Goal: Task Accomplishment & Management: Use online tool/utility

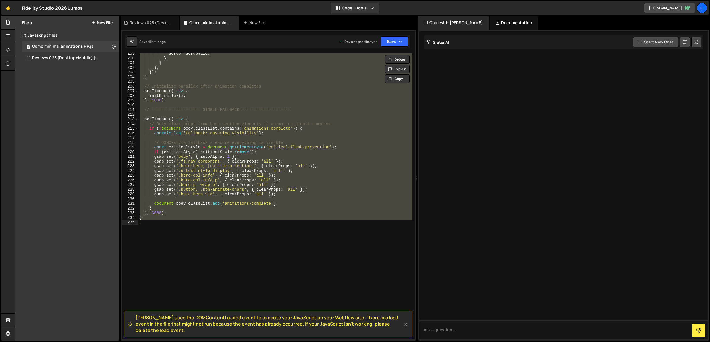
scroll to position [957, 0]
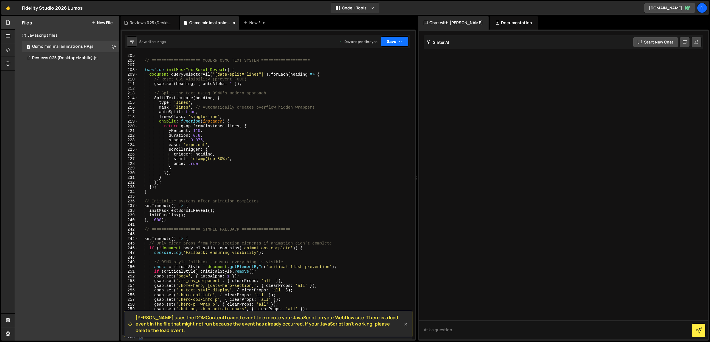
click at [393, 43] on button "Save" at bounding box center [395, 41] width 28 height 10
click at [388, 83] on div "Saved 1 hour ago" at bounding box center [375, 80] width 59 height 7
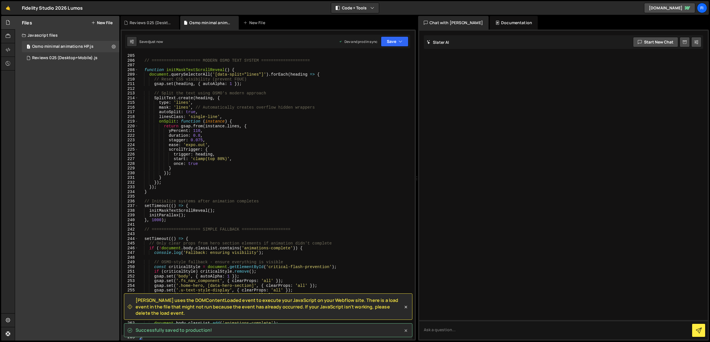
click at [404, 329] on icon at bounding box center [406, 331] width 6 height 6
click at [405, 309] on icon at bounding box center [406, 307] width 6 height 6
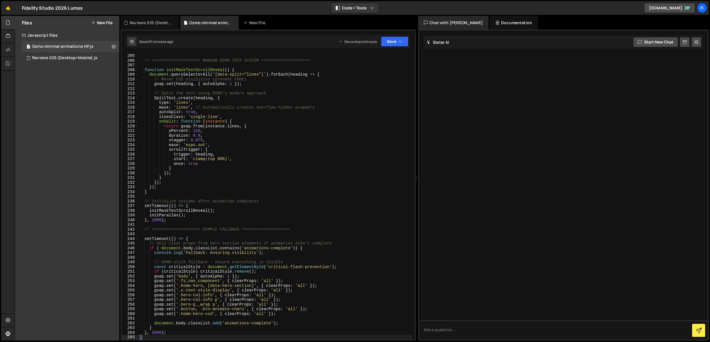
click at [259, 118] on div "// ==================== MODERN OSMO TEXT SYSTEM ==================== function i…" at bounding box center [275, 200] width 274 height 295
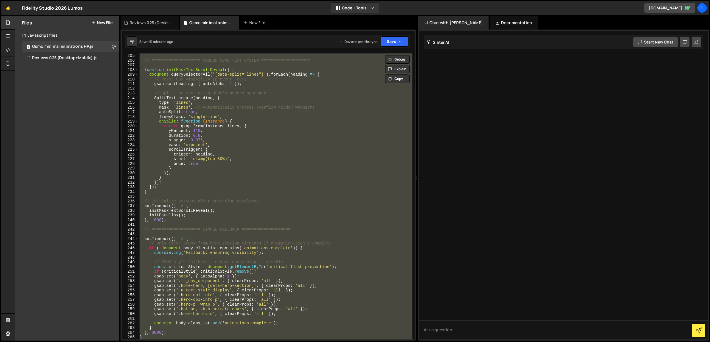
paste textarea
type textarea "}"
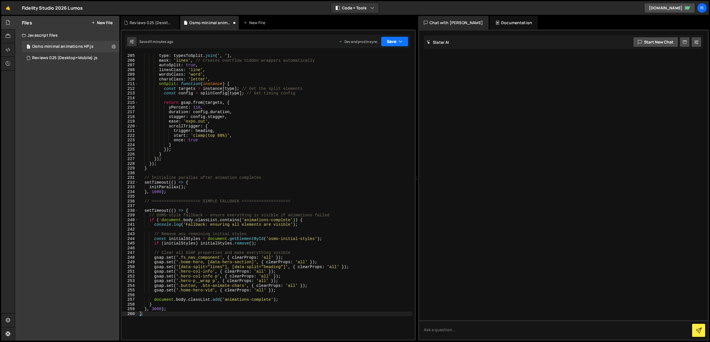
click at [399, 38] on button "Save" at bounding box center [395, 41] width 28 height 10
click at [392, 75] on div "Save to Production S" at bounding box center [375, 74] width 59 height 6
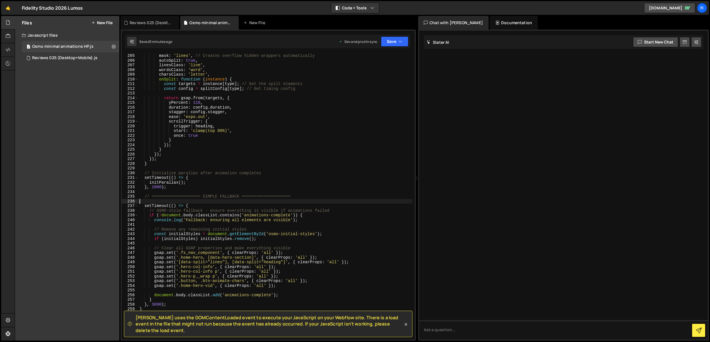
click at [287, 202] on div "mask : 'lines' , // Creates overflow hidden wrappers automatically autoSplit : …" at bounding box center [275, 200] width 274 height 295
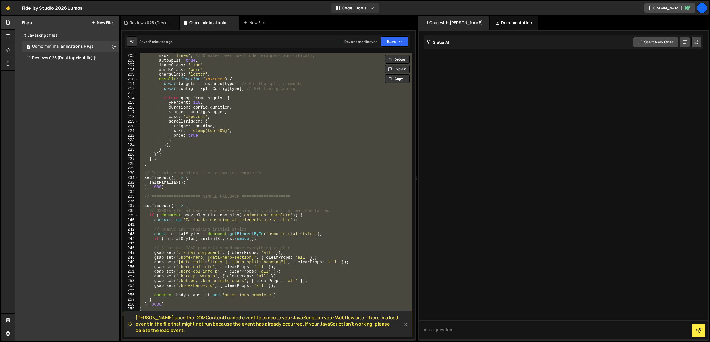
paste textarea
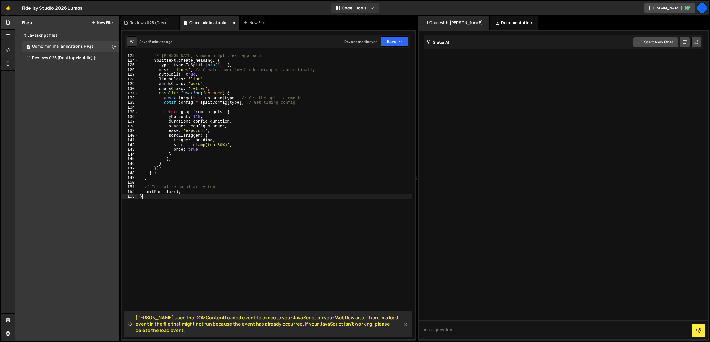
scroll to position [572, 0]
click at [399, 43] on icon "button" at bounding box center [401, 42] width 4 height 6
click at [393, 75] on div "Save to Production S" at bounding box center [375, 74] width 59 height 6
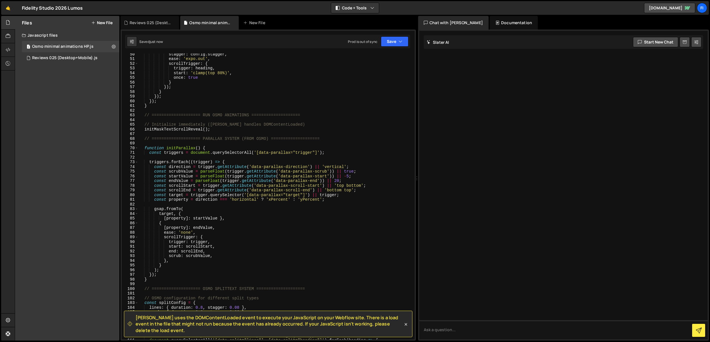
scroll to position [0, 0]
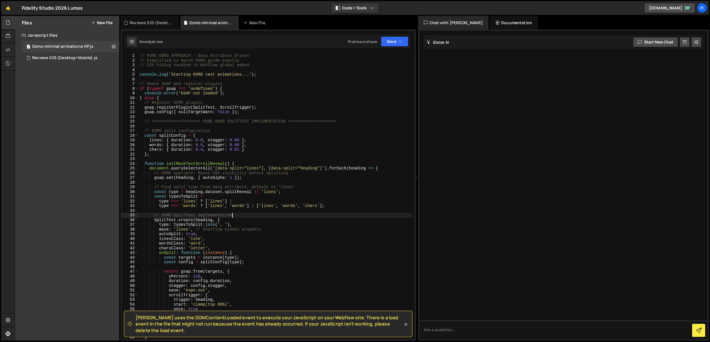
click at [285, 215] on div "// PURE OSMO APPROACH - Data Attribute Driven // Simplified to match OSMO guide…" at bounding box center [275, 200] width 274 height 295
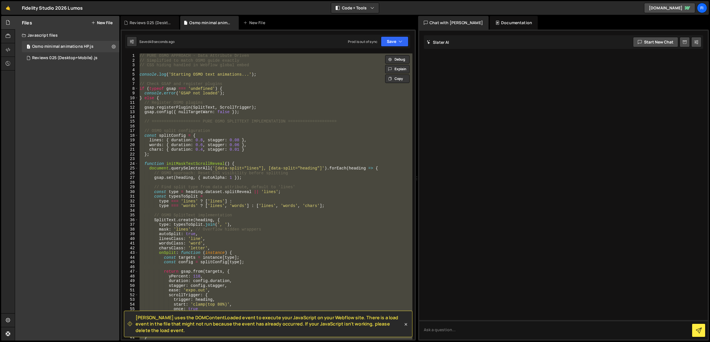
click at [273, 250] on div "// PURE OSMO APPROACH - Data Attribute Driven // Simplified to match OSMO guide…" at bounding box center [275, 196] width 274 height 286
paste textarea
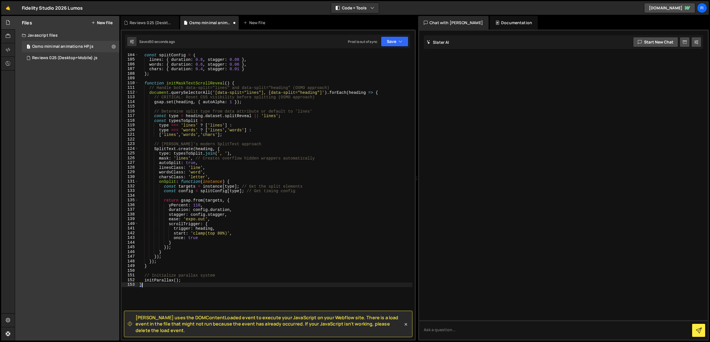
scroll to position [534, 0]
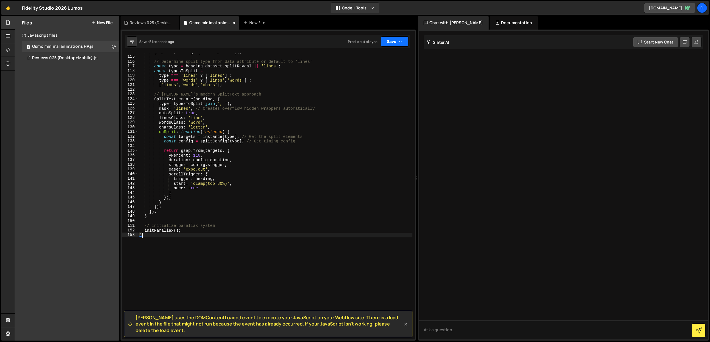
click at [403, 42] on button "Save" at bounding box center [395, 41] width 28 height 10
click at [391, 77] on div "Saved 4 minutes ago" at bounding box center [375, 80] width 59 height 7
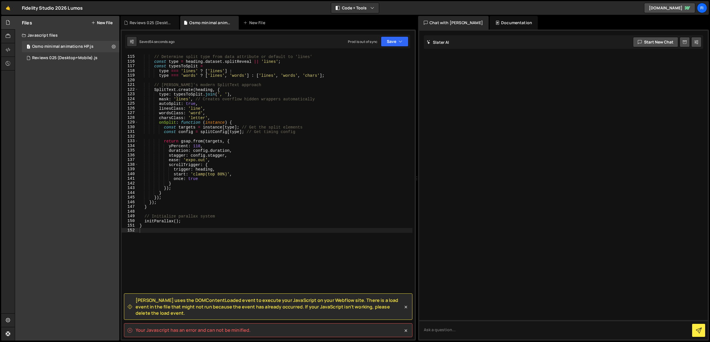
click at [208, 326] on div "Your Javascript has an error and can not be minified." at bounding box center [268, 330] width 289 height 14
click at [205, 330] on spa "Your Javascript has an error and can not be minified." at bounding box center [193, 330] width 115 height 6
click at [205, 329] on spa "Your Javascript has an error and can not be minified." at bounding box center [193, 330] width 115 height 6
copy div "Your Javascript has an error and can not be minified. Type cmd + s to save your…"
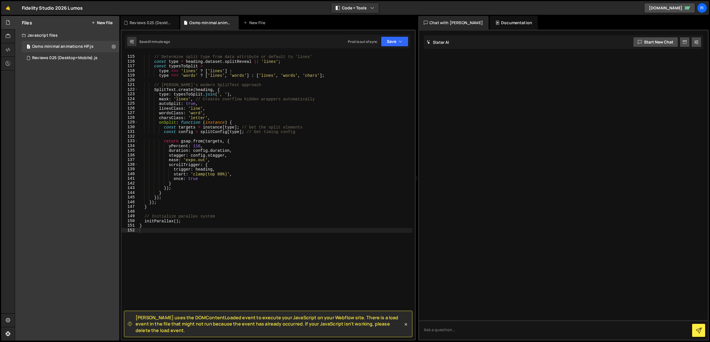
click at [256, 204] on div "// Determine split type from data attribute or default to 'lines' const type = …" at bounding box center [275, 197] width 274 height 295
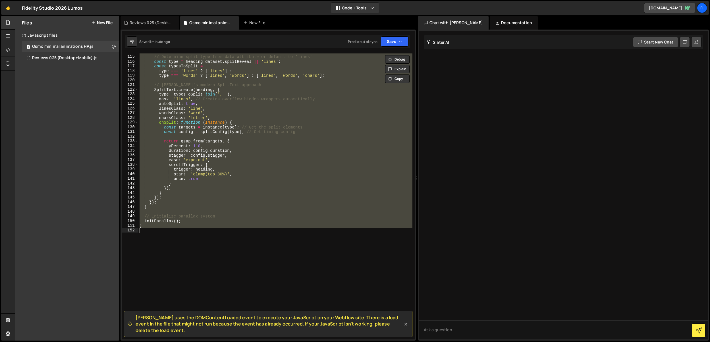
paste textarea
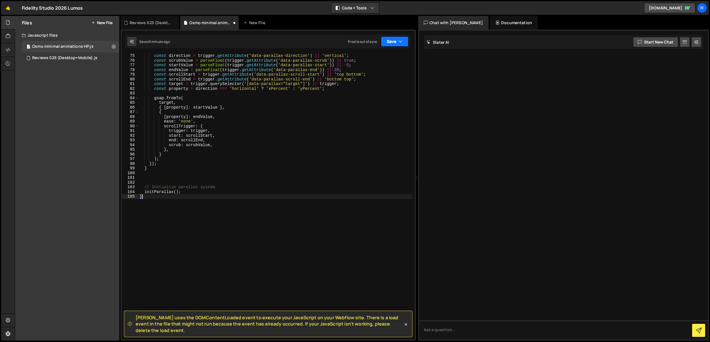
click at [401, 42] on icon "button" at bounding box center [401, 42] width 4 height 6
click at [384, 80] on div "Saved 5 minutes ago" at bounding box center [375, 80] width 59 height 7
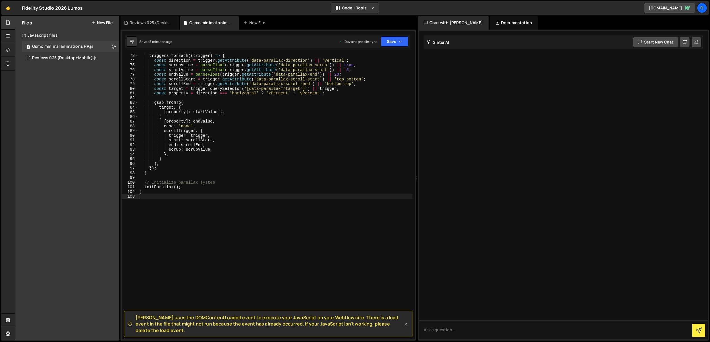
click at [280, 145] on div "triggers . forEach (( trigger ) => { const direction = trigger . getAttribute (…" at bounding box center [275, 200] width 274 height 295
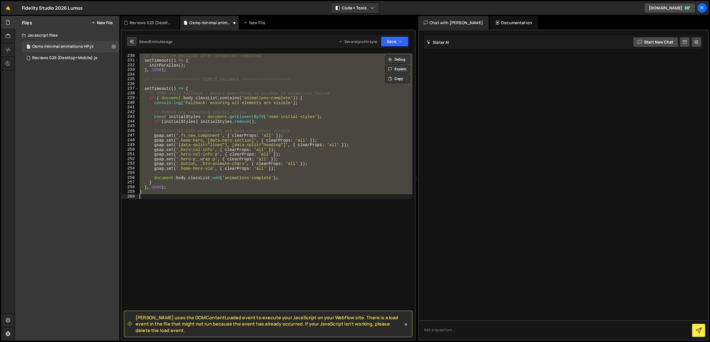
scroll to position [1074, 0]
type textarea "}"
click at [210, 201] on div "// Initialize parallax after animation completes setTimeout (( ) => { initParal…" at bounding box center [275, 196] width 274 height 286
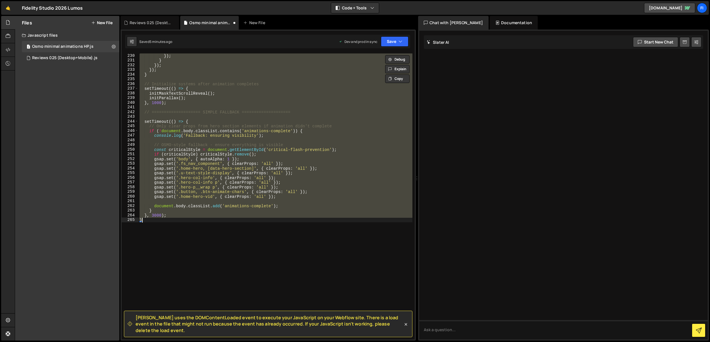
type textarea "}"
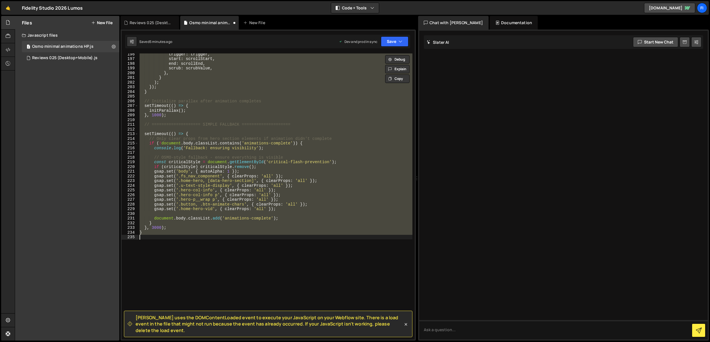
scroll to position [917, 0]
click at [303, 243] on div "trigger : trigger , start : scrollStart , end : scrollEnd , scrub : scrubValue …" at bounding box center [275, 196] width 274 height 286
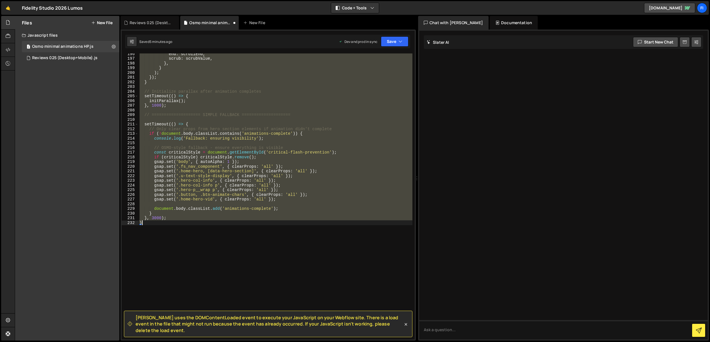
click at [308, 229] on div "end : scrollEnd , scrub : scrubValue , } , } ) ; }) ; } // Initialize parallax …" at bounding box center [275, 196] width 274 height 286
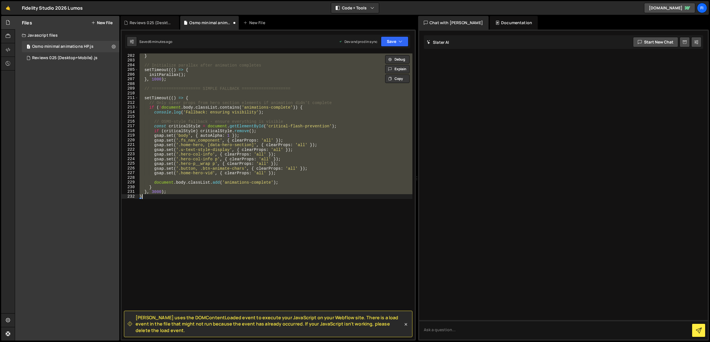
click at [218, 212] on div "} // Initialize parallax after animation completes setTimeout (( ) => { initPar…" at bounding box center [275, 196] width 274 height 286
paste textarea
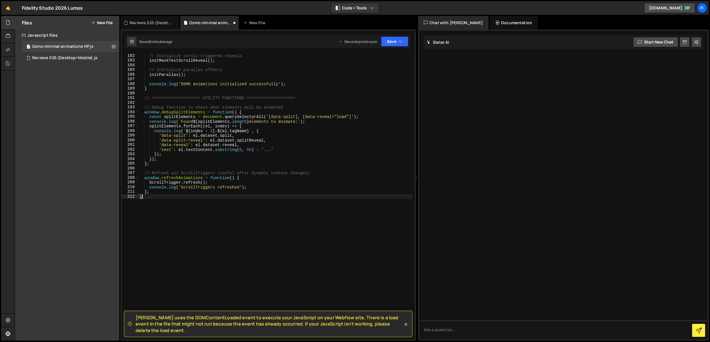
scroll to position [849, 0]
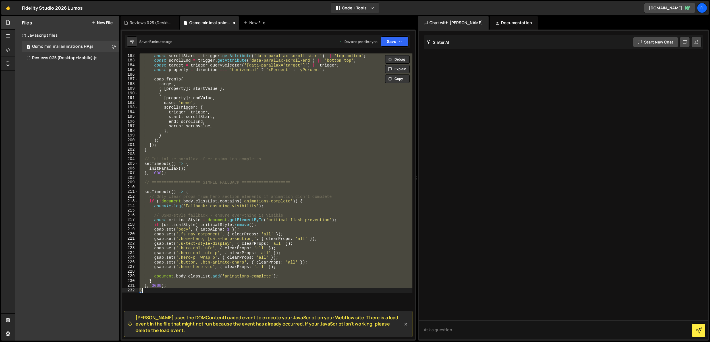
click at [241, 260] on div "const scrollStart = trigger . getAttribute ( 'data-parallax-scroll-start' ) || …" at bounding box center [275, 196] width 274 height 286
click at [241, 259] on div "const scrollStart = trigger . getAttribute ( 'data-parallax-scroll-start' ) || …" at bounding box center [275, 196] width 274 height 286
paste textarea
type textarea "}"
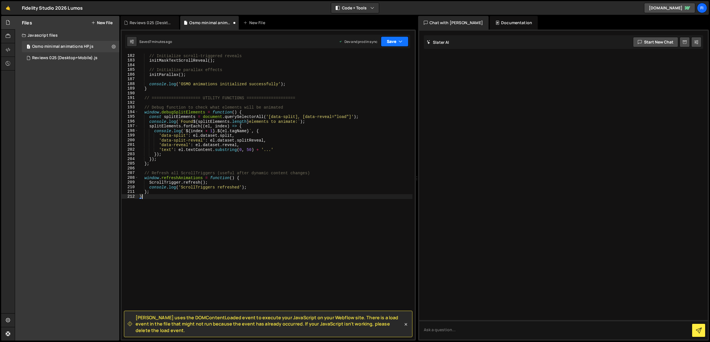
click at [387, 45] on button "Save" at bounding box center [395, 41] width 28 height 10
click at [387, 79] on div "Saved 7 minutes ago" at bounding box center [375, 80] width 59 height 7
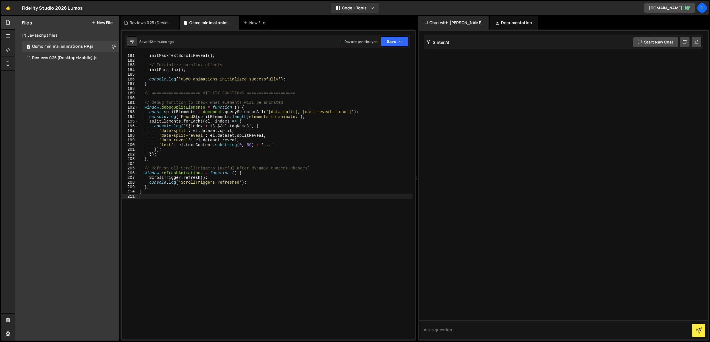
click at [266, 197] on div "initMaskTextScrollReveal ( ) ; // Initialize parallax effects initParallax ( ) …" at bounding box center [275, 200] width 274 height 295
paste textarea
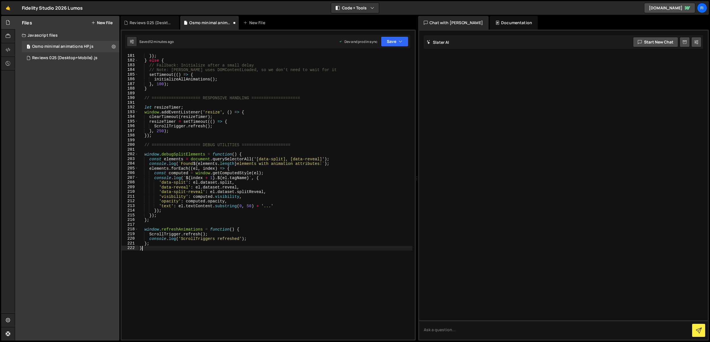
scroll to position [849, 0]
click at [392, 43] on button "Save" at bounding box center [395, 41] width 28 height 10
click at [394, 78] on icon at bounding box center [396, 77] width 4 height 6
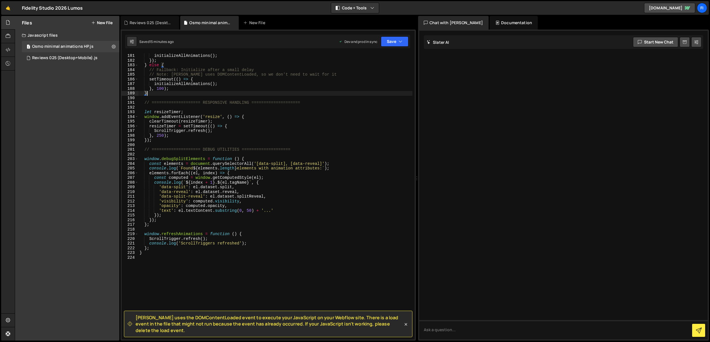
click at [252, 92] on div "initializeAllAnimations ( ) ; }) ; } else { // Fallback: Initialize after a sma…" at bounding box center [275, 200] width 274 height 295
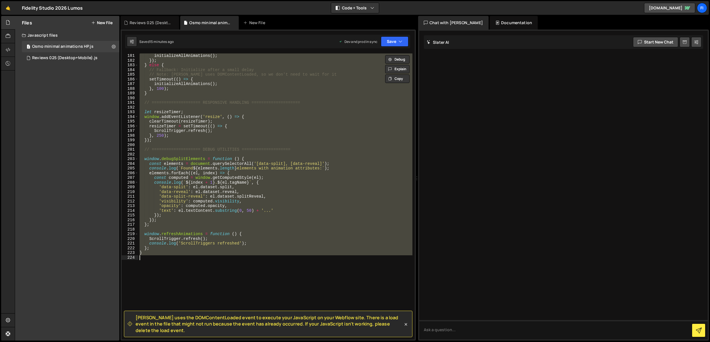
paste textarea
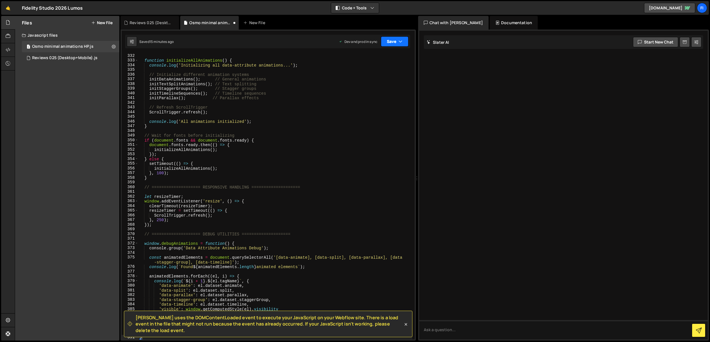
click at [401, 44] on icon "button" at bounding box center [401, 42] width 4 height 6
click at [387, 82] on div "Saved 15 minutes ago" at bounding box center [375, 80] width 59 height 7
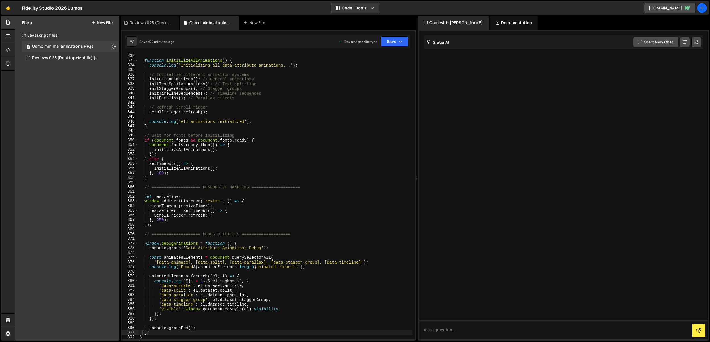
click at [242, 144] on div "function initializeAllAnimations ( ) { console . log ( 'Initializing all data-a…" at bounding box center [275, 200] width 274 height 295
paste textarea ");"
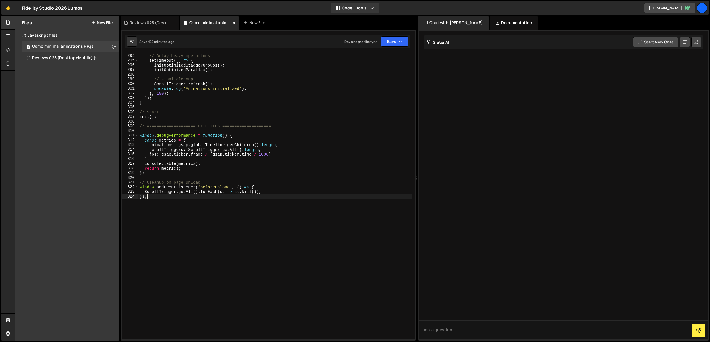
scroll to position [1375, 0]
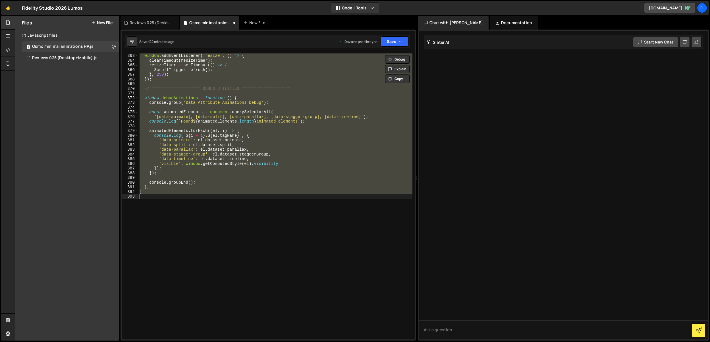
paste textarea ");"
type textarea "});"
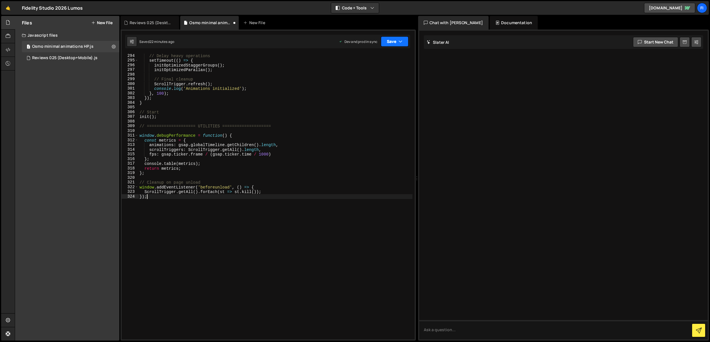
click at [401, 39] on icon "button" at bounding box center [401, 42] width 4 height 6
click at [395, 70] on button "Save to Production S Saved 22 minutes ago" at bounding box center [375, 77] width 68 height 18
drag, startPoint x: 285, startPoint y: 226, endPoint x: 322, endPoint y: 139, distance: 95.0
click at [285, 225] on div "// Delay heavy operations setTimeout (( ) => { initOptimizedStaggerGroups ( ) ;…" at bounding box center [275, 200] width 274 height 295
click at [184, 215] on div "// Delay heavy operations setTimeout (( ) => { initOptimizedStaggerGroups ( ) ;…" at bounding box center [275, 200] width 274 height 295
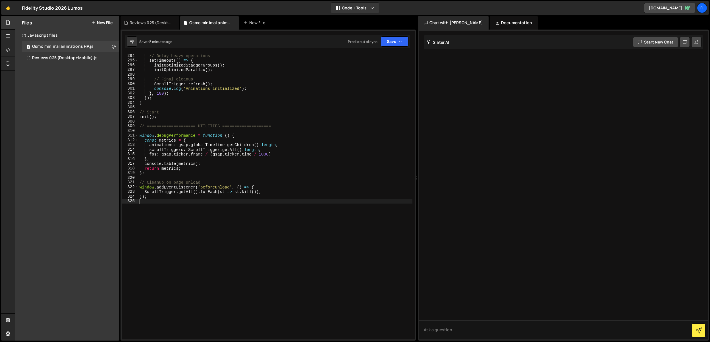
paste textarea
type textarea "});"
click at [392, 44] on button "Save" at bounding box center [395, 41] width 28 height 10
click at [390, 80] on div "Saved 25 minutes ago" at bounding box center [375, 80] width 59 height 7
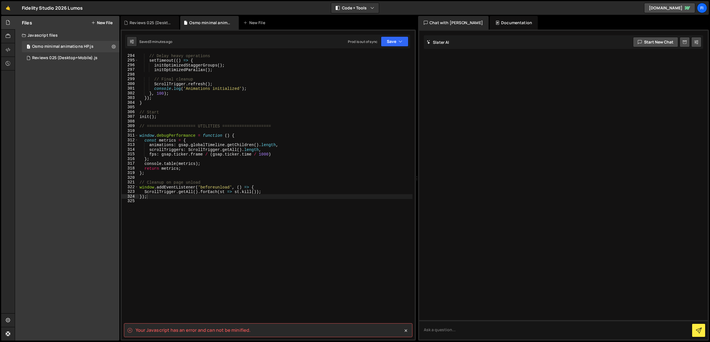
click at [218, 336] on div "Your Javascript has an error and can not be minified." at bounding box center [268, 330] width 289 height 14
click at [209, 327] on spa "Your Javascript has an error and can not be minified." at bounding box center [193, 330] width 115 height 6
copy div "Your Javascript has an error and can not be minified. Type cmd + s to save your…"
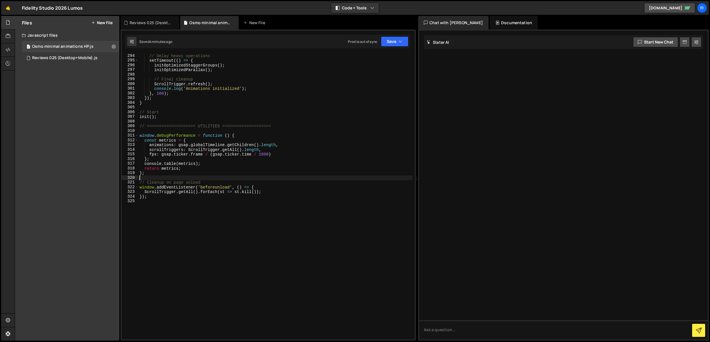
click at [240, 176] on div "// Delay heavy operations setTimeout (( ) => { initOptimizedStaggerGroups ( ) ;…" at bounding box center [275, 200] width 274 height 295
paste textarea "(); // End IIFE"
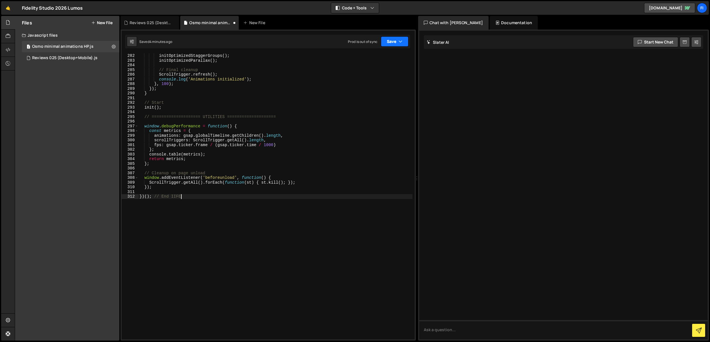
click at [391, 45] on button "Save" at bounding box center [395, 41] width 28 height 10
click at [378, 84] on button "Save to Production S Saved 26 minutes ago" at bounding box center [375, 77] width 68 height 18
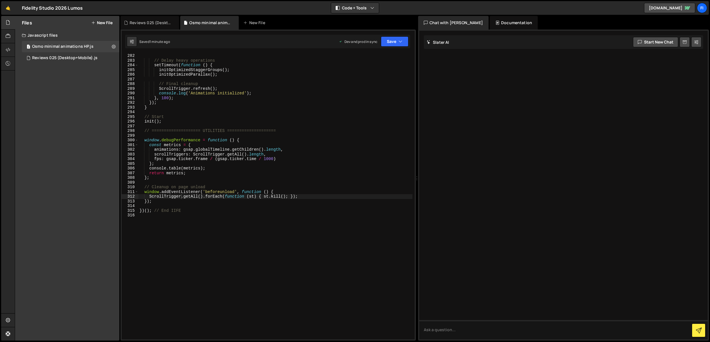
click at [325, 139] on div "// Delay heavy operations setTimeout ( function ( ) { initOptimizedStaggerGroup…" at bounding box center [275, 200] width 274 height 295
type textarea "})(); // End IIFE"
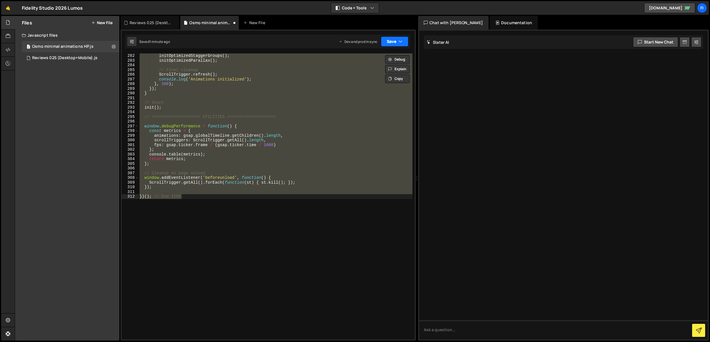
click at [395, 39] on button "Save" at bounding box center [395, 41] width 28 height 10
click at [386, 79] on div "Saved 1 minute ago" at bounding box center [375, 80] width 59 height 7
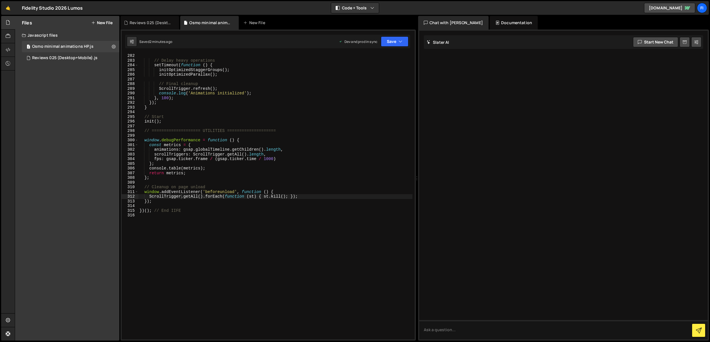
click at [296, 250] on div "// Delay heavy operations setTimeout ( function ( ) { initOptimizedStaggerGroup…" at bounding box center [275, 200] width 274 height 295
type textarea "})(); // End IIFE"
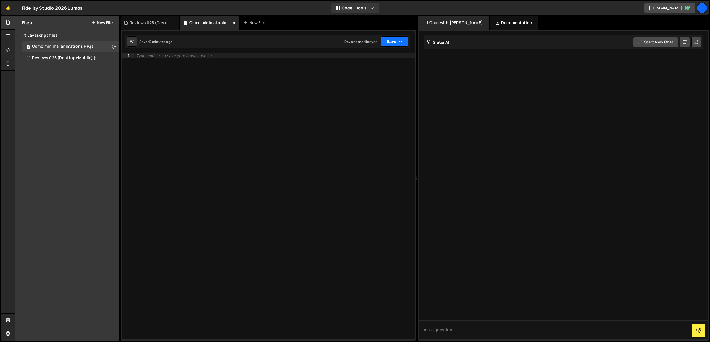
click at [390, 44] on button "Save" at bounding box center [395, 41] width 28 height 10
click at [372, 81] on div "1 minute ago" at bounding box center [366, 80] width 20 height 5
click at [395, 43] on button "Save" at bounding box center [395, 41] width 28 height 10
click at [389, 81] on div "Saved 13 minutes ago" at bounding box center [375, 80] width 59 height 7
